Goal: Task Accomplishment & Management: Complete application form

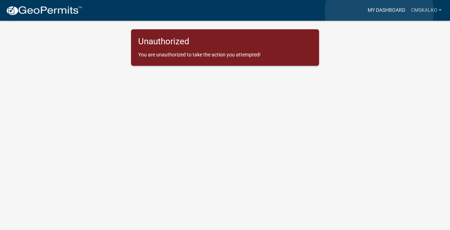
click at [379, 12] on link "My Dashboard" at bounding box center [385, 11] width 43 height 14
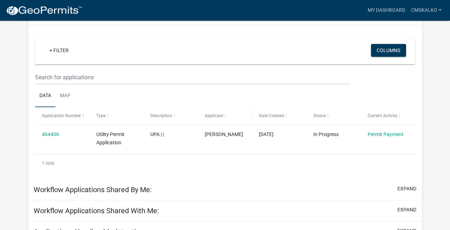
scroll to position [72, 0]
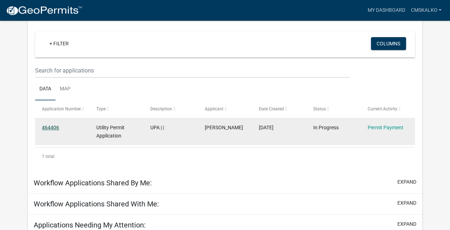
click at [51, 126] on link "464406" at bounding box center [50, 128] width 17 height 6
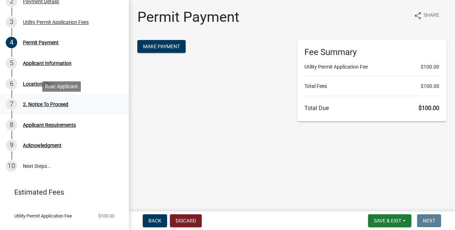
scroll to position [72, 0]
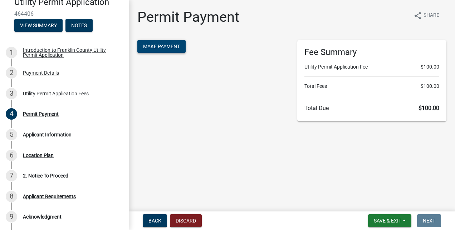
click at [167, 48] on span "Make Payment" at bounding box center [161, 47] width 37 height 6
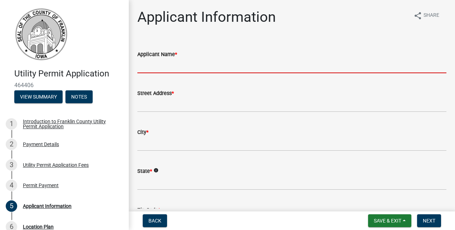
click at [166, 69] on input "Applicant Name *" at bounding box center [291, 66] width 309 height 15
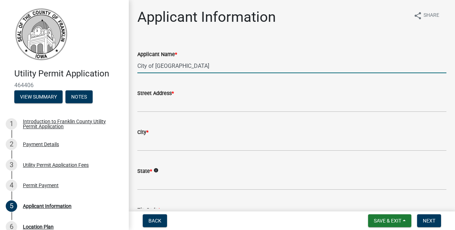
type input "City of [GEOGRAPHIC_DATA]"
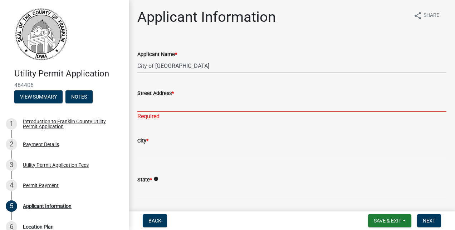
click at [148, 104] on input "Street Address *" at bounding box center [291, 105] width 309 height 15
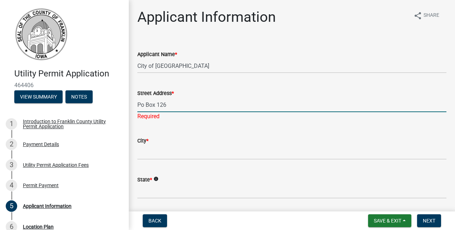
type input "Po Box 126"
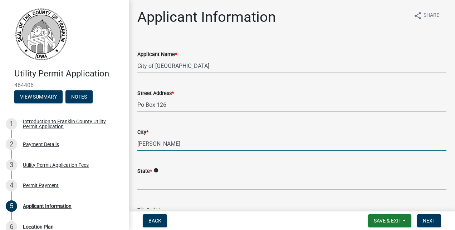
type input "[PERSON_NAME]"
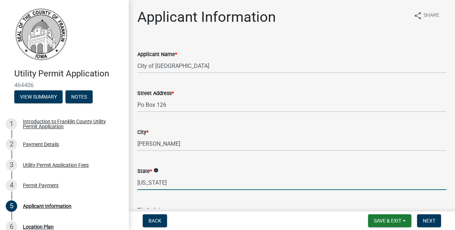
type input "[US_STATE]"
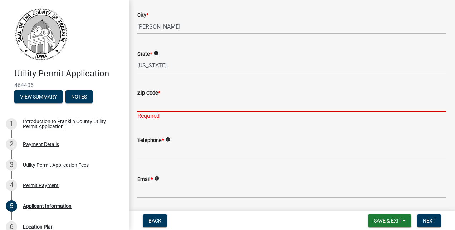
click at [155, 108] on input "Zip Code *" at bounding box center [291, 104] width 309 height 15
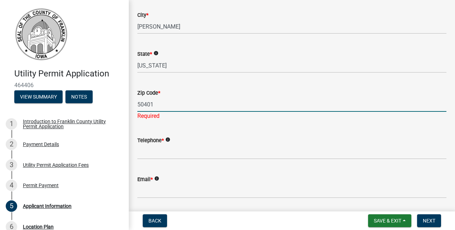
type input "50401"
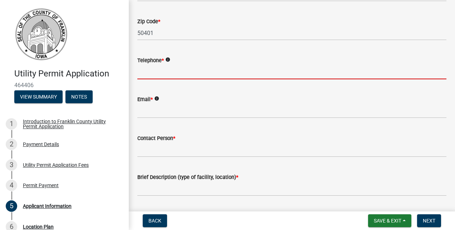
scroll to position [210, 0]
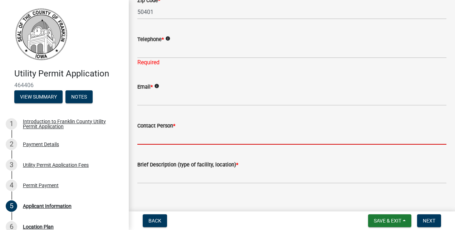
click at [156, 129] on form "Contact Person *" at bounding box center [291, 133] width 309 height 23
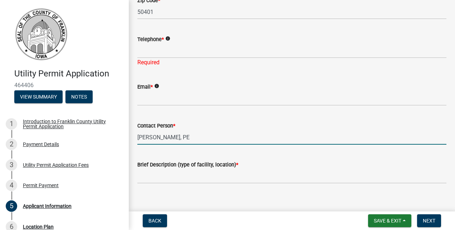
type input "[PERSON_NAME], PE"
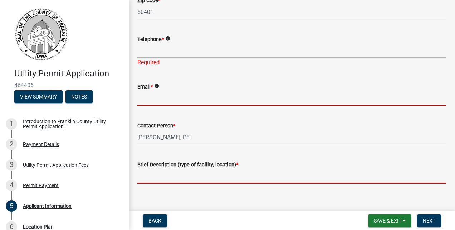
click at [152, 98] on input "Email *" at bounding box center [291, 98] width 309 height 15
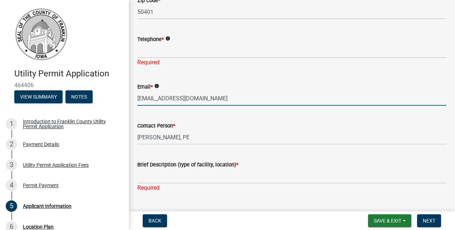
type input "[EMAIL_ADDRESS][DOMAIN_NAME]"
click at [151, 53] on input "Telephone *" at bounding box center [291, 51] width 309 height 15
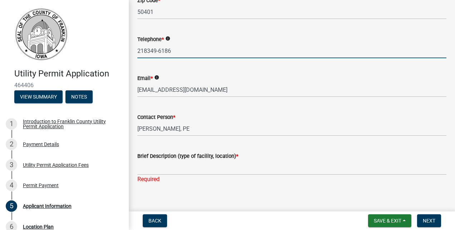
click at [147, 51] on input "218349-6186" at bounding box center [291, 51] width 309 height 15
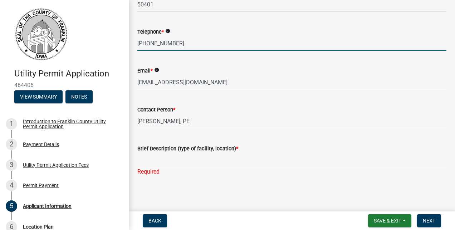
scroll to position [219, 0]
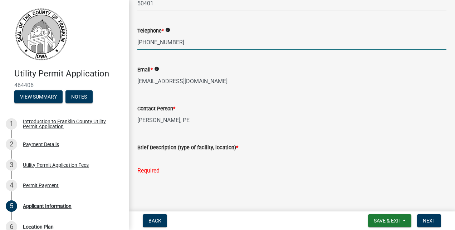
type input "[PHONE_NUMBER]"
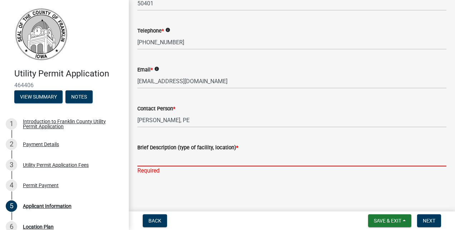
click at [153, 160] on input "Brief Description (type of facility, location) *" at bounding box center [291, 159] width 309 height 15
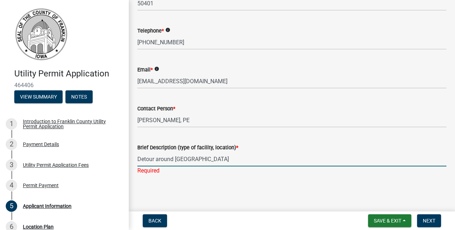
scroll to position [210, 0]
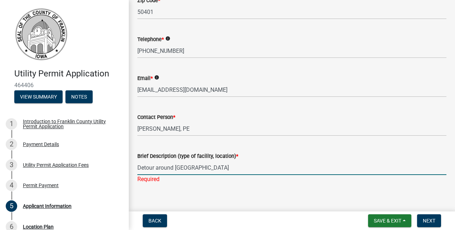
click at [137, 157] on div "Brief Description (type of facility, location) * Detour around [GEOGRAPHIC_DATA…" at bounding box center [292, 163] width 320 height 42
click at [139, 170] on input "Detour around [GEOGRAPHIC_DATA]" at bounding box center [291, 168] width 309 height 15
click at [224, 167] on input "Truck Detour around [GEOGRAPHIC_DATA]" at bounding box center [291, 168] width 309 height 15
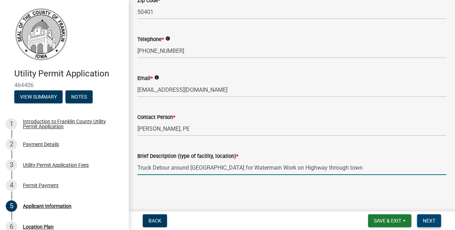
type input "Truck Detour around [GEOGRAPHIC_DATA] for Watermain Work on Highway through town"
click at [433, 220] on span "Next" at bounding box center [429, 221] width 13 height 6
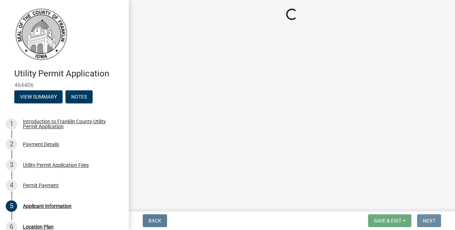
scroll to position [0, 0]
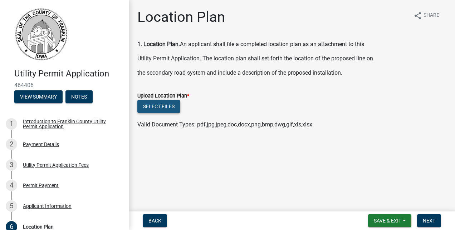
click at [165, 104] on button "Select files" at bounding box center [158, 106] width 43 height 13
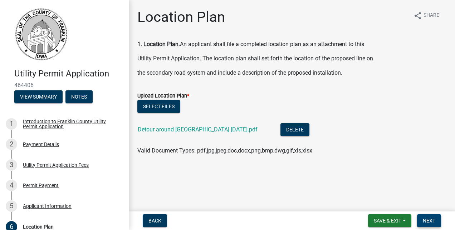
click at [431, 221] on span "Next" at bounding box center [429, 221] width 13 height 6
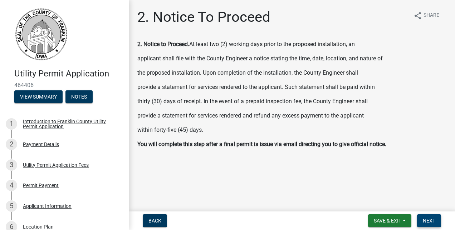
click at [431, 222] on span "Next" at bounding box center [429, 221] width 13 height 6
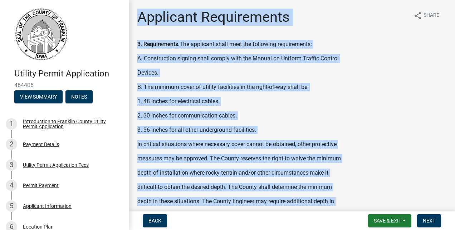
drag, startPoint x: 249, startPoint y: 172, endPoint x: 135, endPoint y: 19, distance: 191.0
copy div "Loremipsu Dolorsitamet conse Adipi 0. Elitseddoeiu. Tem incididun utlab etdo ma…"
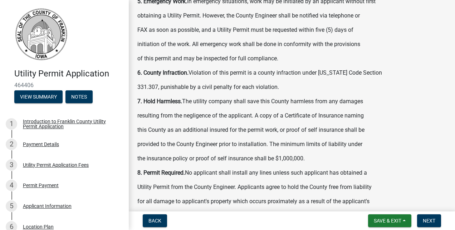
scroll to position [803, 0]
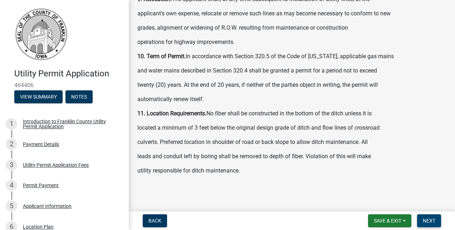
click at [425, 219] on span "Next" at bounding box center [429, 221] width 13 height 6
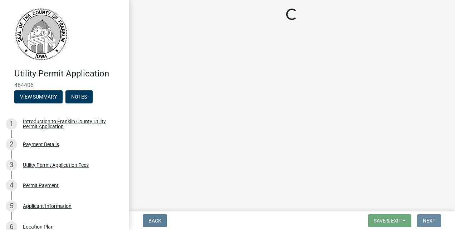
scroll to position [0, 0]
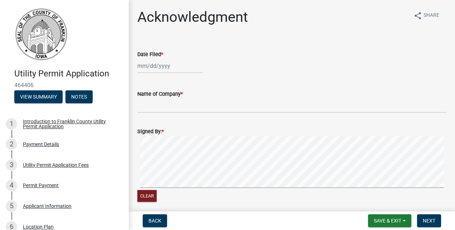
select select "8"
select select "2025"
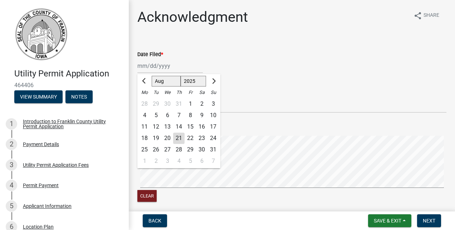
click at [142, 65] on div "[PERSON_NAME] Feb Mar Apr [PERSON_NAME][DATE] Oct Nov [DATE] 1526 1527 1528 152…" at bounding box center [169, 66] width 65 height 15
click at [180, 137] on div "21" at bounding box center [178, 138] width 11 height 11
type input "[DATE]"
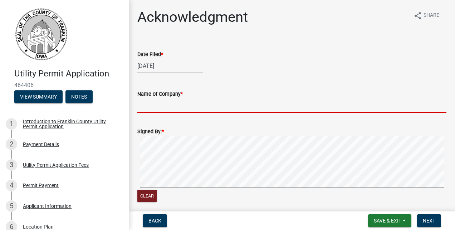
click at [167, 107] on input "Name of Company *" at bounding box center [291, 105] width 309 height 15
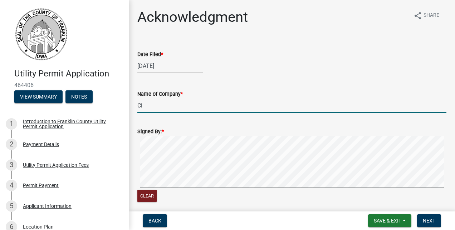
type input "C"
type input "SEH, Inc."
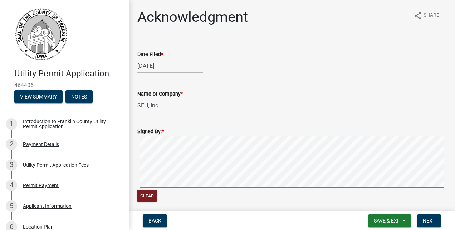
click at [171, 133] on div "Signed By: *" at bounding box center [291, 131] width 309 height 9
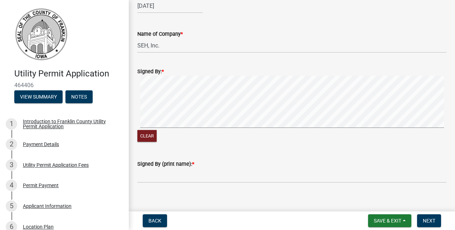
scroll to position [68, 0]
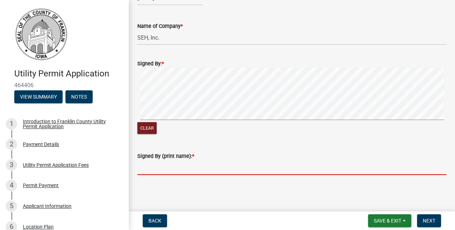
click at [156, 169] on input "Signed By (print name): *" at bounding box center [291, 168] width 309 height 15
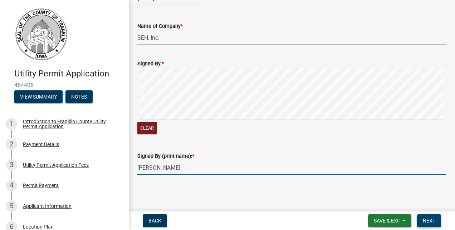
type input "[PERSON_NAME]"
click at [434, 223] on span "Next" at bounding box center [429, 221] width 13 height 6
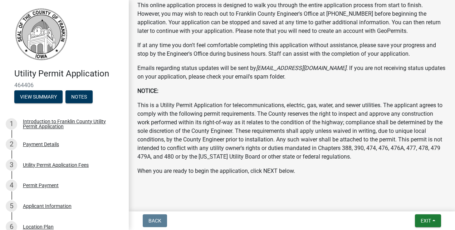
scroll to position [184, 0]
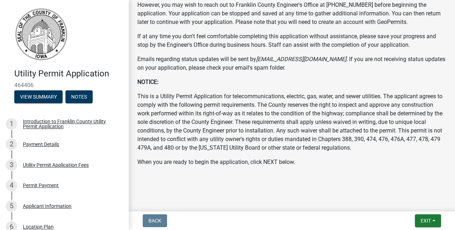
click at [229, 138] on p "This is a Utility Permit Application for telecommunications, electric, gas, wat…" at bounding box center [291, 122] width 309 height 60
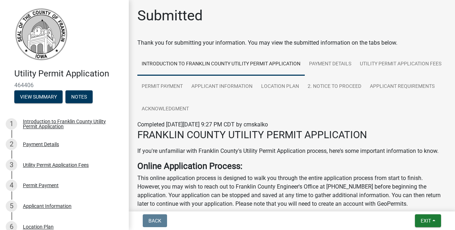
scroll to position [0, 0]
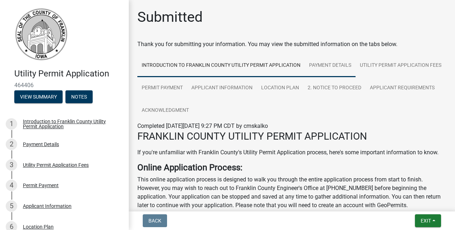
click at [328, 66] on link "Payment Details" at bounding box center [330, 65] width 51 height 23
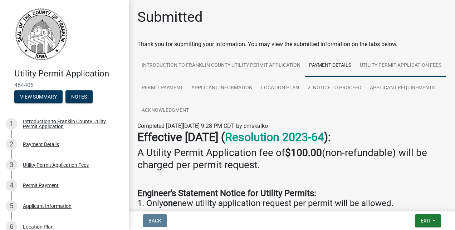
click at [356, 77] on link "Utility Permit Application Fees" at bounding box center [401, 65] width 90 height 23
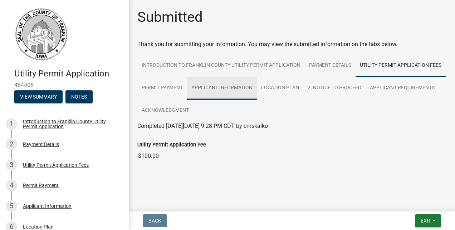
click at [224, 90] on link "Applicant Information" at bounding box center [222, 88] width 70 height 23
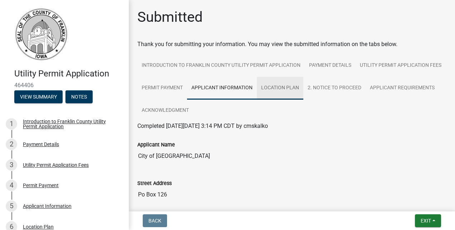
click at [303, 87] on link "Location Plan" at bounding box center [280, 88] width 47 height 23
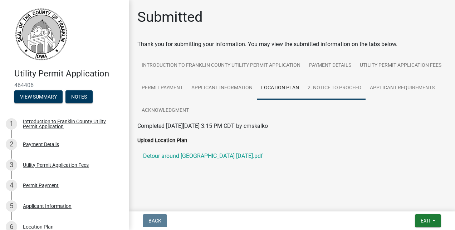
click at [303, 100] on link "2. Notice To Proceed" at bounding box center [334, 88] width 62 height 23
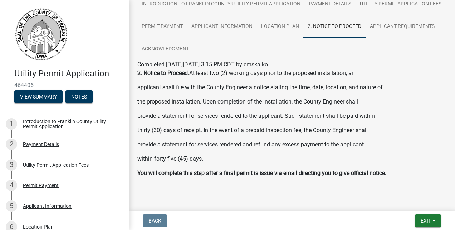
scroll to position [73, 0]
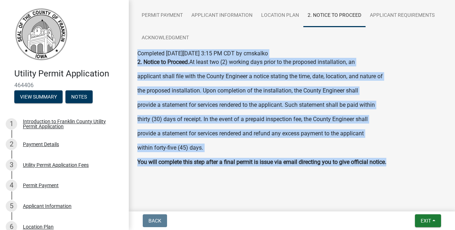
drag, startPoint x: 381, startPoint y: 164, endPoint x: 137, endPoint y: 53, distance: 268.1
click at [137, 53] on div "Submitted Thank you for submitting your information. You may view the submitted…" at bounding box center [292, 61] width 320 height 251
copy div "Completed [DATE][DATE] 3:15 PM CDT by cmskalko 2. Notice to Proceed. At least t…"
click at [233, 129] on div "2. Notice to Proceed. At least two (2) working days prior to the proposed insta…" at bounding box center [291, 112] width 309 height 109
click at [280, 129] on div "2. Notice to Proceed. At least two (2) working days prior to the proposed insta…" at bounding box center [291, 112] width 309 height 109
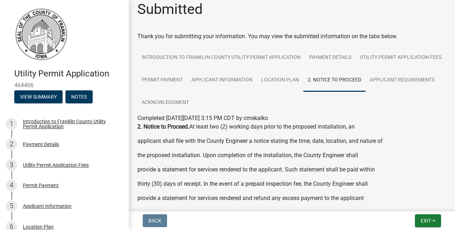
scroll to position [1, 0]
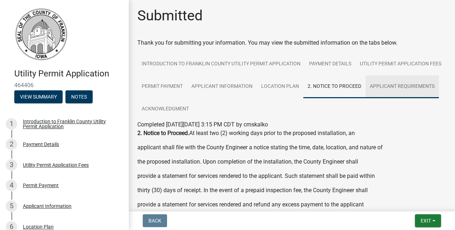
click at [366, 98] on link "Applicant Requirements" at bounding box center [402, 86] width 73 height 23
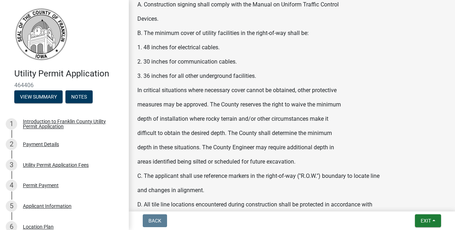
scroll to position [0, 0]
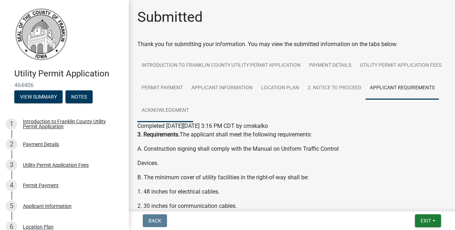
click at [193, 109] on link "Acknowledgment" at bounding box center [165, 110] width 56 height 23
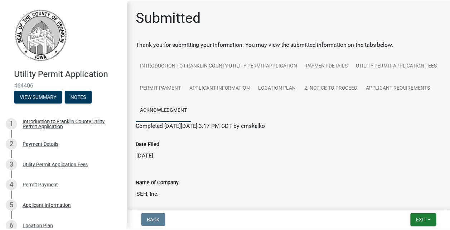
scroll to position [124, 0]
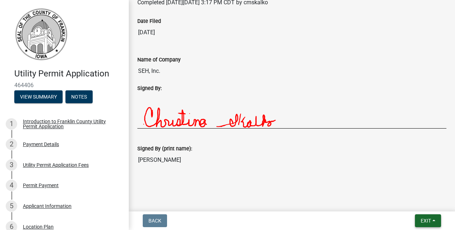
click at [424, 219] on span "Exit" at bounding box center [426, 221] width 10 height 6
click at [416, 204] on button "Save & Exit" at bounding box center [412, 202] width 57 height 17
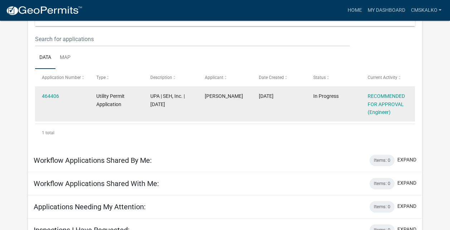
scroll to position [102, 0]
